Goal: Navigation & Orientation: Find specific page/section

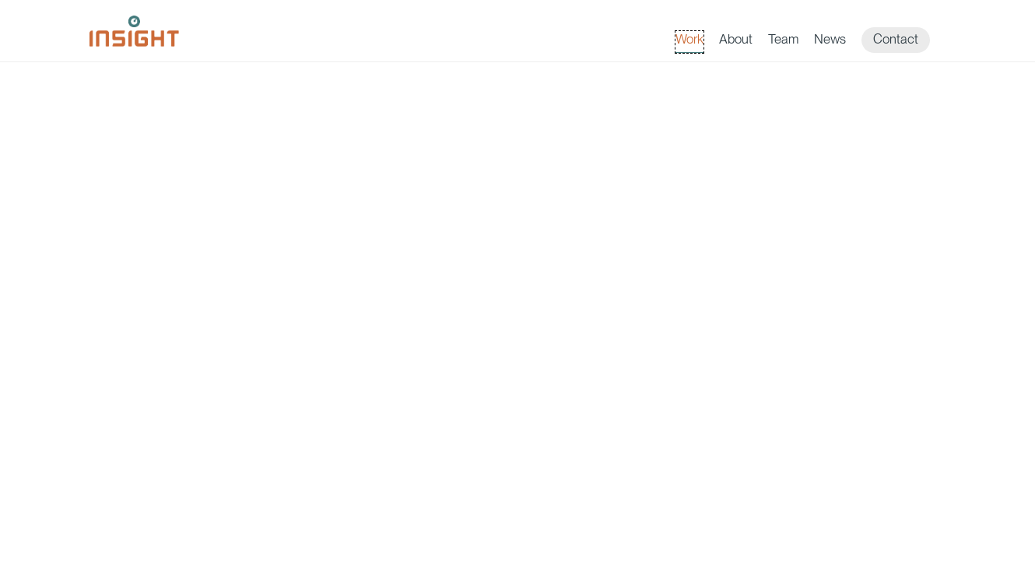
click at [693, 47] on link "Work" at bounding box center [689, 42] width 28 height 22
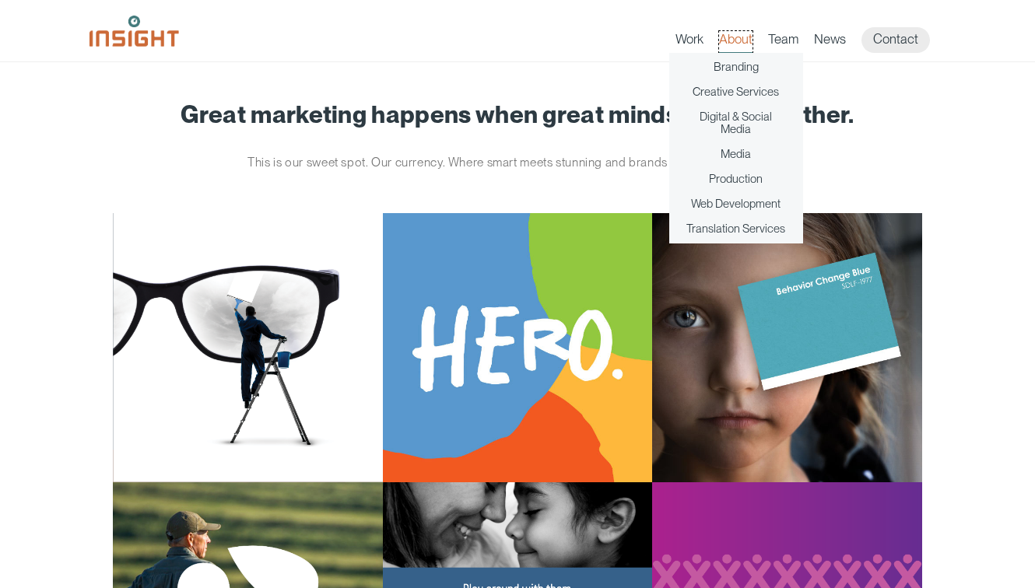
click at [748, 31] on link "About" at bounding box center [735, 42] width 33 height 22
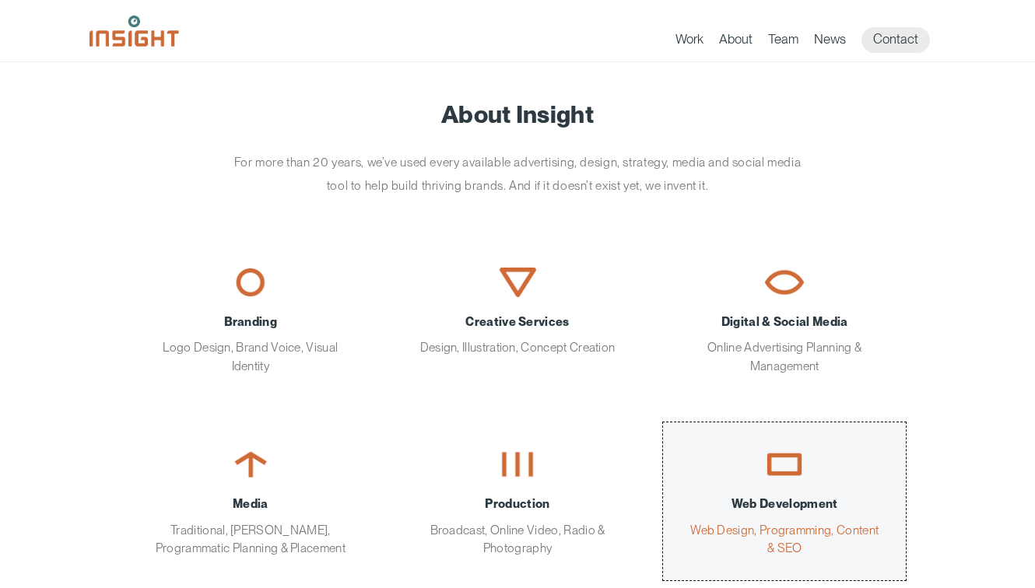
click at [797, 492] on link "Web Development Web Design, Programming, Content & SEO" at bounding box center [784, 501] width 243 height 158
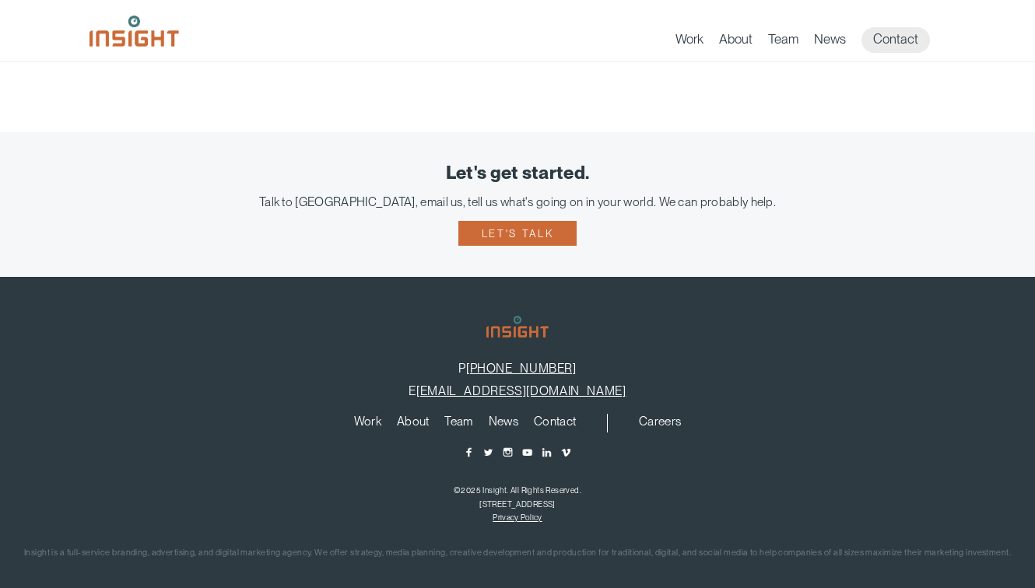
scroll to position [405, 0]
